Goal: Transaction & Acquisition: Purchase product/service

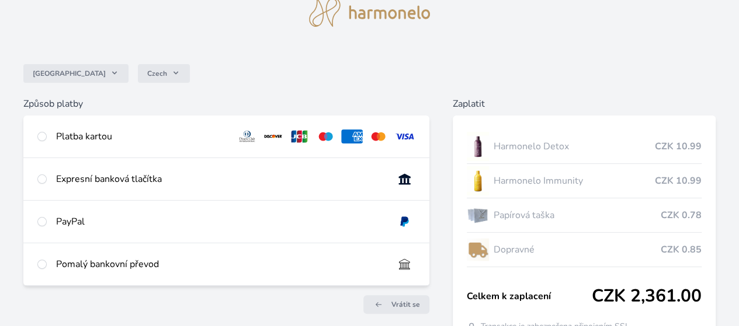
scroll to position [138, 0]
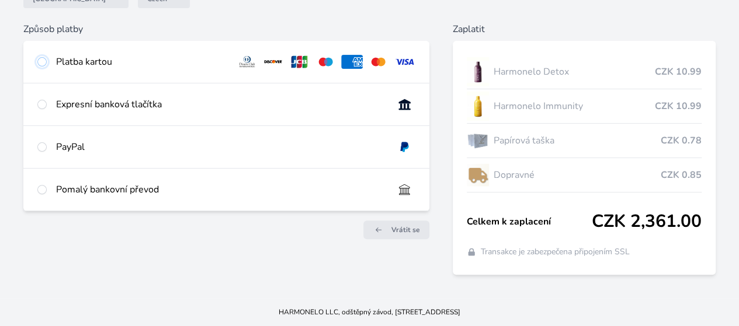
click at [47, 57] on input "radio" at bounding box center [41, 61] width 9 height 9
radio input "true"
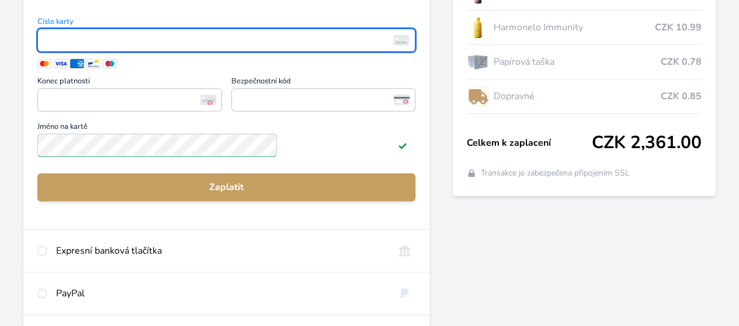
scroll to position [330, 0]
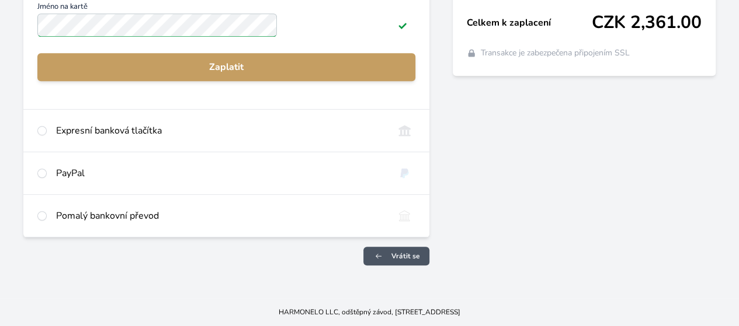
click at [391, 257] on span "Vrátit se" at bounding box center [405, 256] width 29 height 9
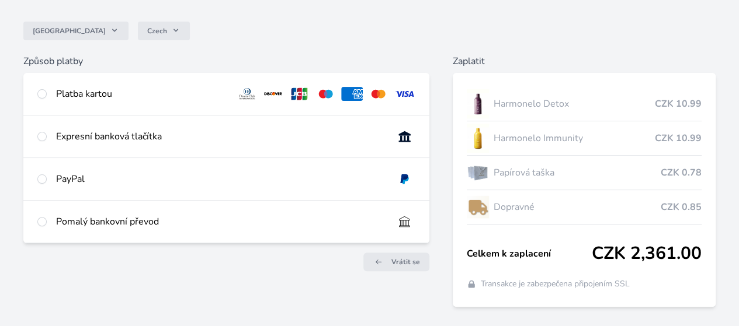
scroll to position [94, 0]
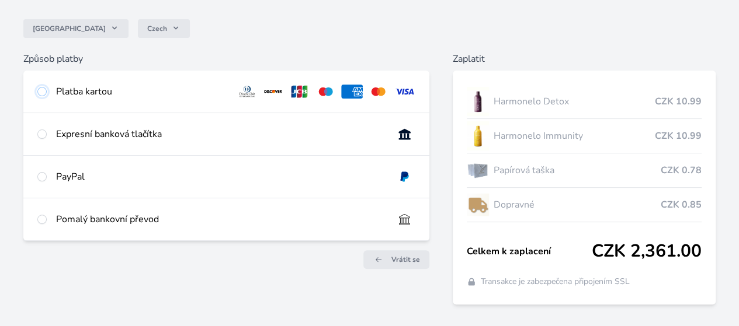
click at [47, 92] on input "radio" at bounding box center [41, 91] width 9 height 9
radio input "true"
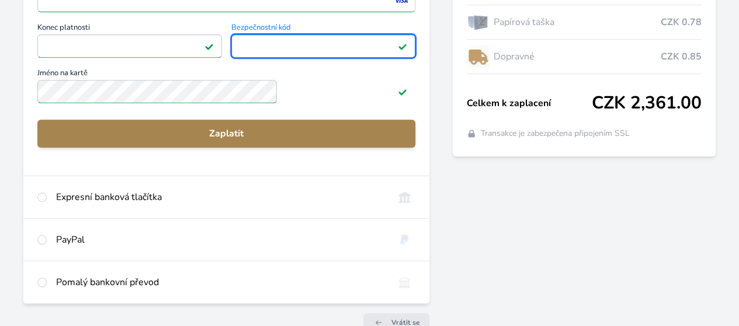
scroll to position [243, 0]
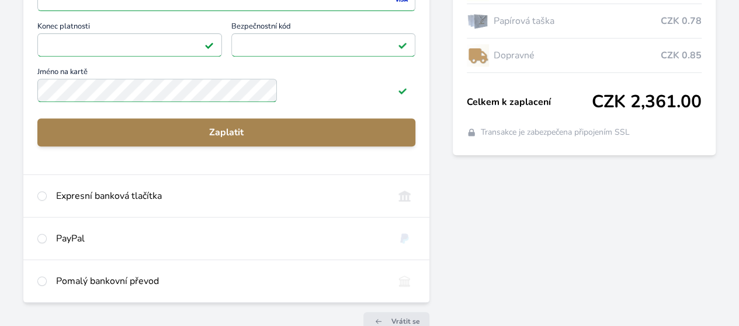
click at [277, 140] on span "Zaplatit" at bounding box center [226, 133] width 359 height 14
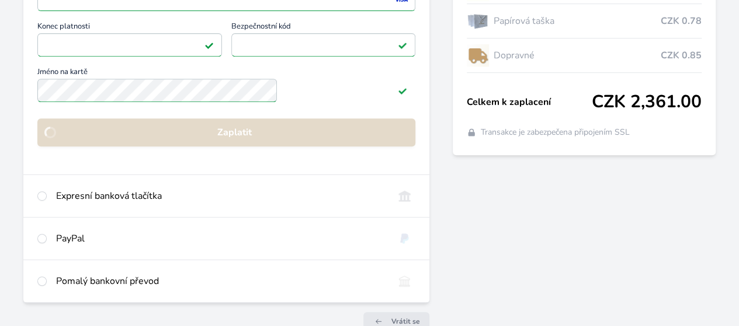
scroll to position [189, 0]
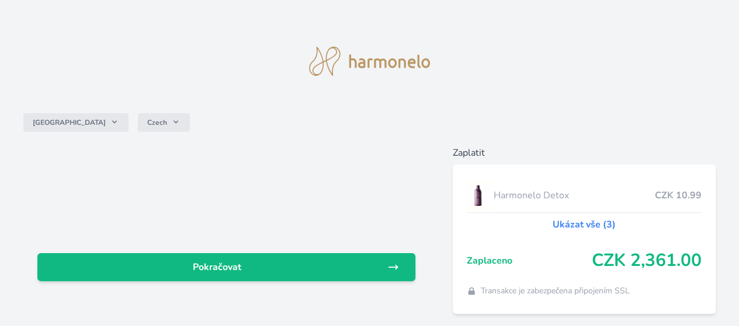
scroll to position [47, 0]
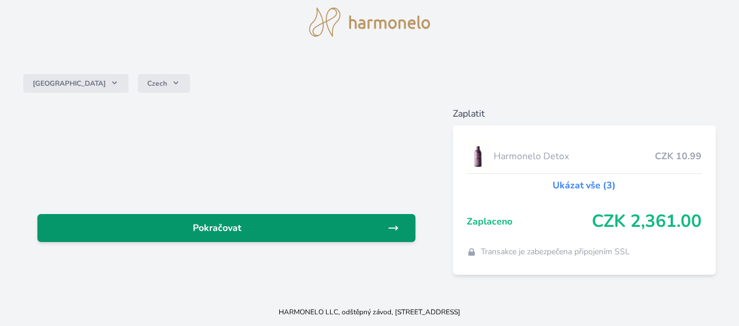
click at [316, 221] on span "Pokračovat" at bounding box center [217, 228] width 340 height 14
